Goal: Navigation & Orientation: Find specific page/section

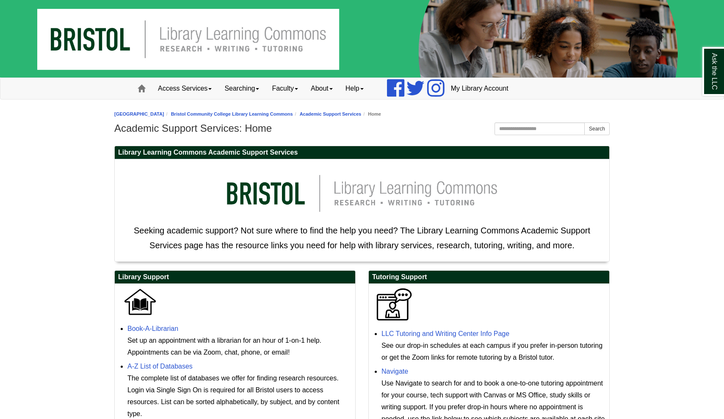
click at [88, 8] on img at bounding box center [362, 38] width 724 height 77
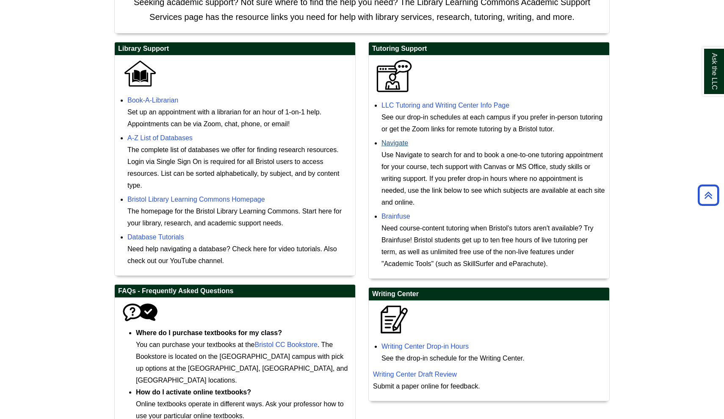
scroll to position [233, 0]
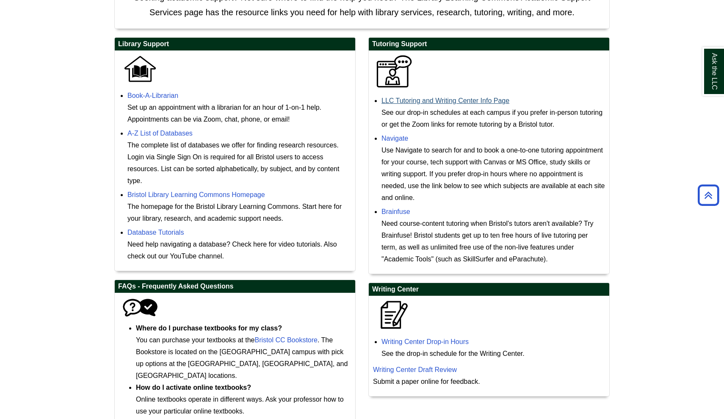
click at [406, 100] on link "LLC Tutoring and Writing Center Info Page" at bounding box center [445, 100] width 128 height 7
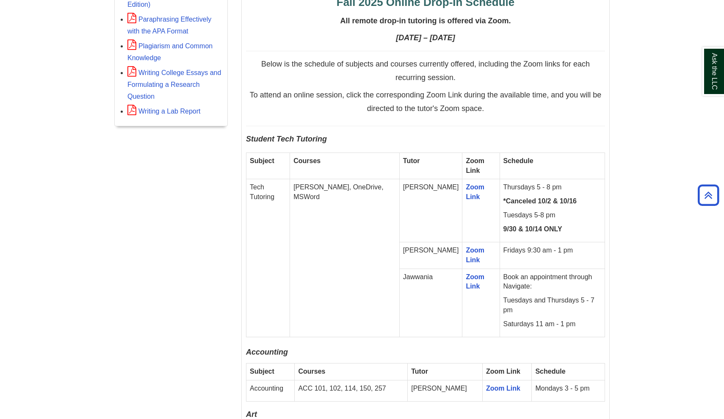
scroll to position [435, 0]
